Goal: Navigation & Orientation: Go to known website

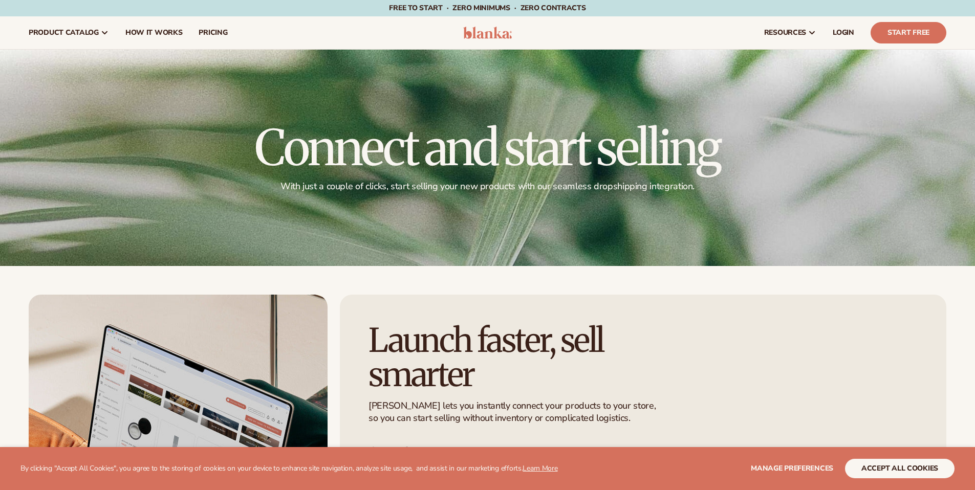
click at [842, 31] on span "LOGIN" at bounding box center [843, 33] width 21 height 8
